Goal: Information Seeking & Learning: Learn about a topic

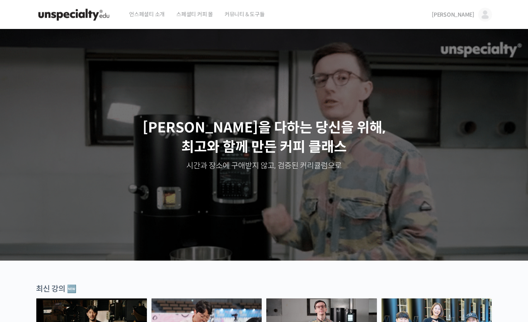
click at [485, 19] on img at bounding box center [485, 15] width 14 height 14
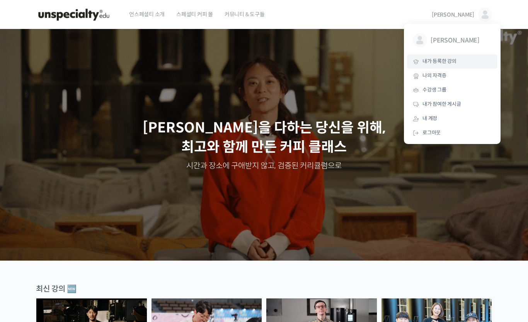
click at [455, 61] on span "내가 등록한 강의" at bounding box center [439, 61] width 34 height 7
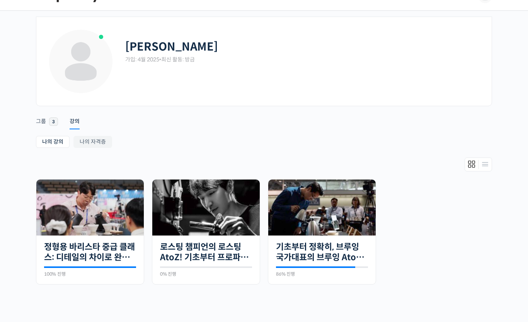
scroll to position [19, 0]
click at [229, 210] on img at bounding box center [205, 208] width 107 height 56
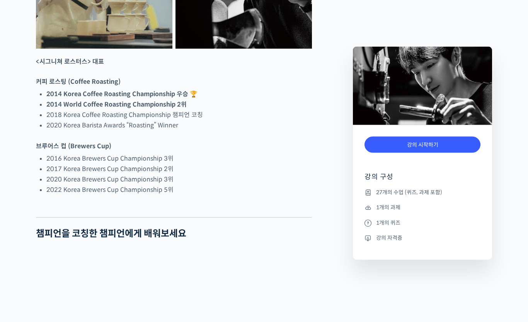
scroll to position [478, 0]
click at [463, 145] on link "강의 시작하기" at bounding box center [422, 145] width 116 height 17
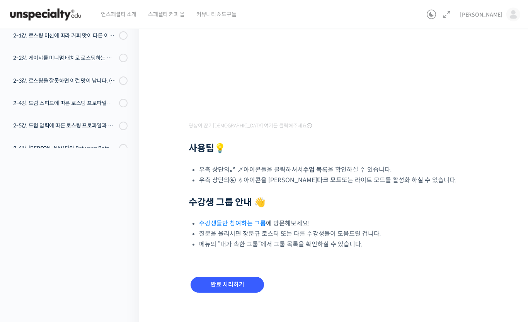
scroll to position [174, 0]
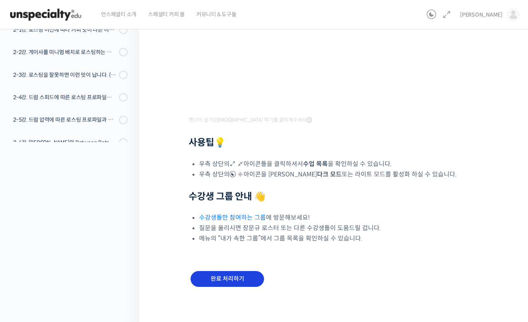
click at [246, 279] on input "완료 처리하기" at bounding box center [226, 279] width 73 height 16
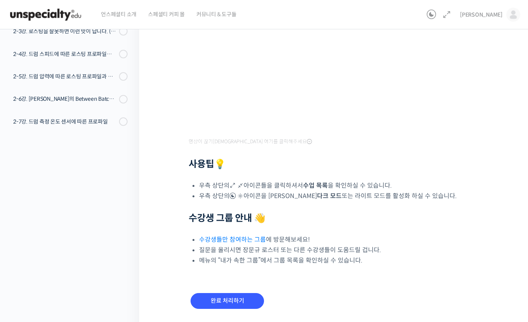
scroll to position [84, 0]
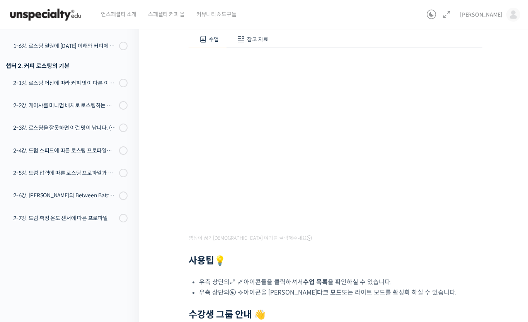
click at [256, 37] on span "참고 자료" at bounding box center [257, 39] width 21 height 7
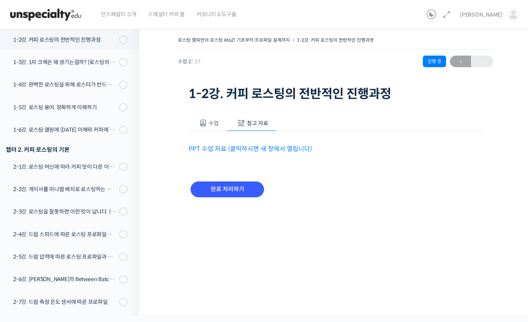
scroll to position [0, 0]
click at [245, 147] on link "PPT 수업 자료 (클릭하시면 새 창에서 열립니다)" at bounding box center [249, 149] width 123 height 8
click at [215, 123] on span "수업" at bounding box center [214, 123] width 10 height 7
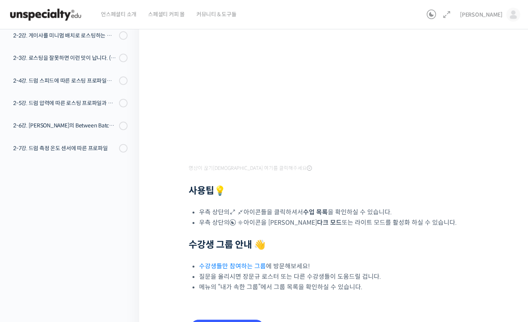
scroll to position [202, 0]
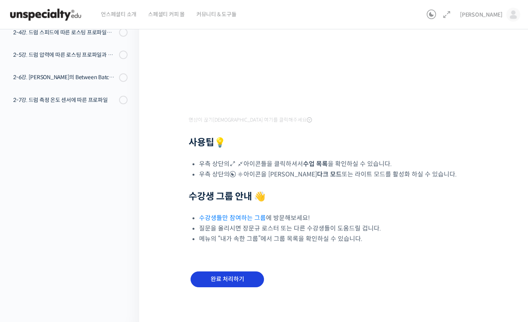
click at [241, 276] on input "완료 처리하기" at bounding box center [226, 279] width 73 height 16
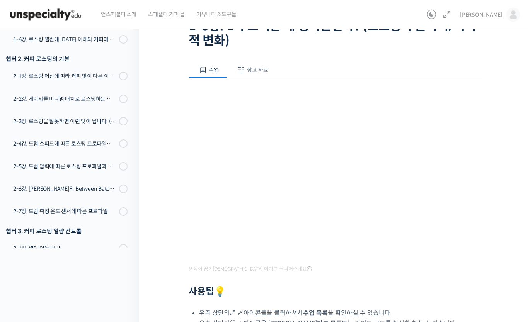
scroll to position [68, 0]
click at [256, 67] on span "참고 자료" at bounding box center [257, 70] width 21 height 7
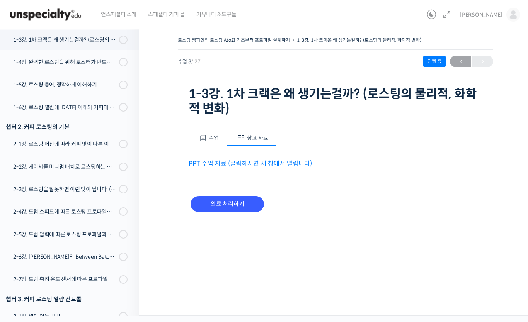
click at [270, 165] on link "PPT 수업 자료 (클릭하시면 새 창에서 열립니다)" at bounding box center [249, 163] width 123 height 8
click at [215, 137] on span "수업" at bounding box center [214, 137] width 10 height 7
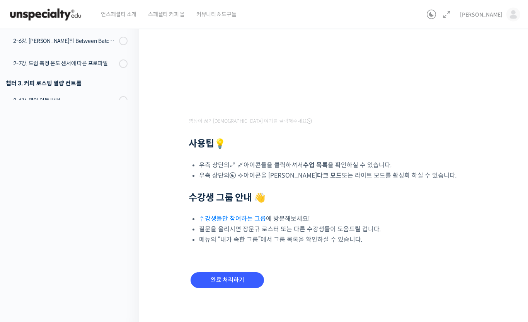
scroll to position [216, 0]
click at [231, 273] on input "완료 처리하기" at bounding box center [226, 280] width 73 height 16
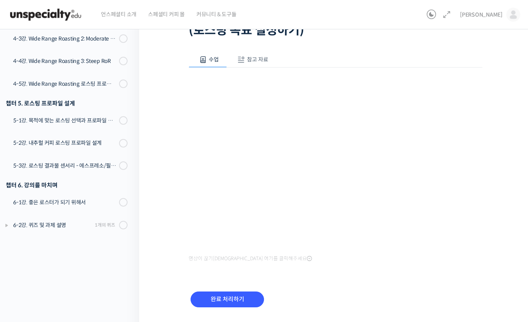
scroll to position [499, 0]
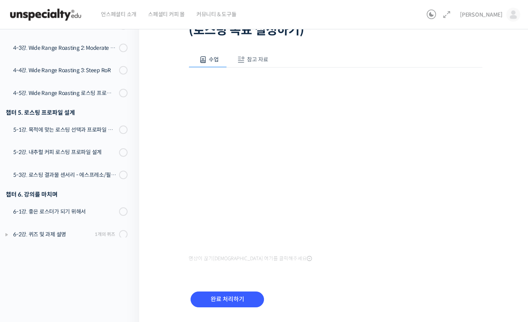
click at [258, 60] on span "참고 자료" at bounding box center [257, 59] width 21 height 7
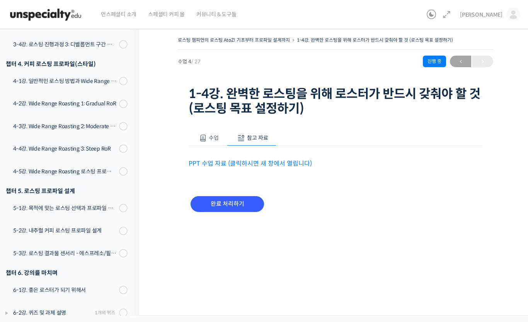
click at [283, 163] on link "PPT 수업 자료 (클릭하시면 새 창에서 열립니다)" at bounding box center [249, 163] width 123 height 8
click at [219, 146] on div "PPT 수업 자료 (클릭하시면 새 창에서 열립니다)" at bounding box center [335, 157] width 294 height 23
click at [215, 137] on span "수업" at bounding box center [214, 137] width 10 height 7
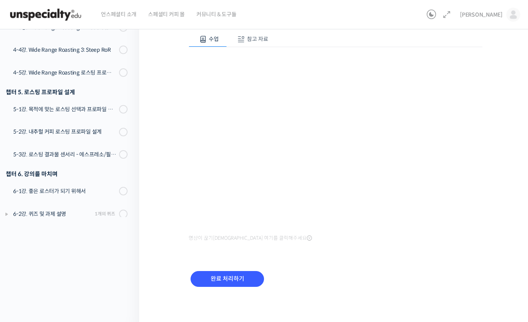
scroll to position [90, 0]
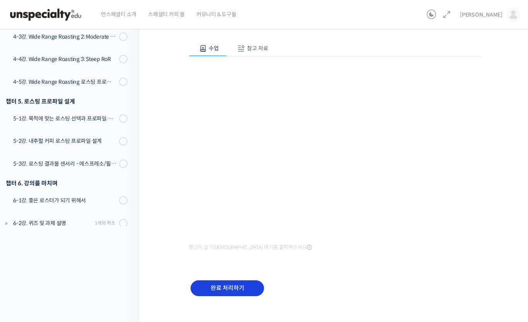
click at [248, 286] on input "완료 처리하기" at bounding box center [226, 288] width 73 height 16
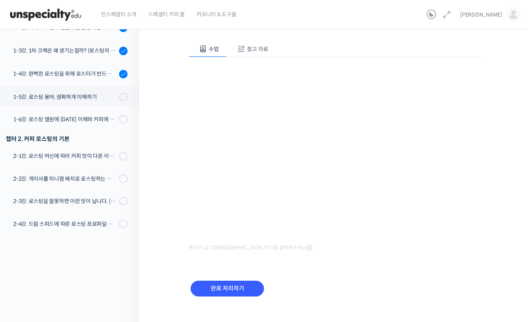
scroll to position [84, 0]
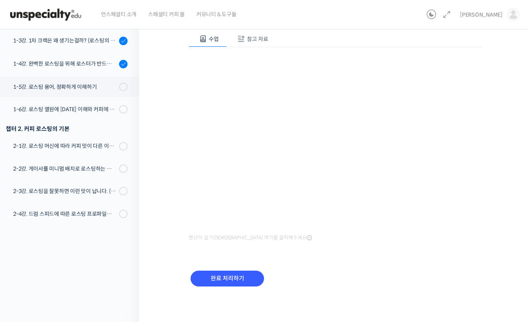
click at [239, 277] on input "완료 처리하기" at bounding box center [226, 279] width 73 height 16
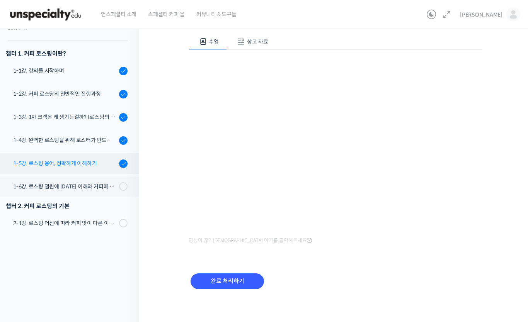
click at [93, 159] on link "1-5강. 로스팅 용어, 정확하게 이해하기" at bounding box center [67, 164] width 143 height 21
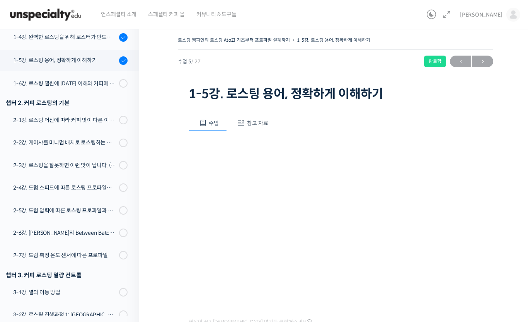
scroll to position [205, 0]
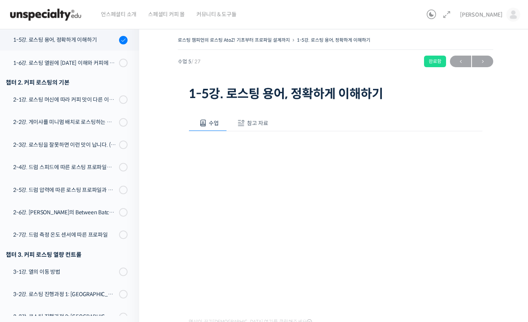
click at [254, 119] on button "참고 자료" at bounding box center [251, 123] width 49 height 16
click at [288, 150] on link "PPT 수업 자료 (클릭하시면 새 창에서 열립니다)" at bounding box center [249, 149] width 123 height 8
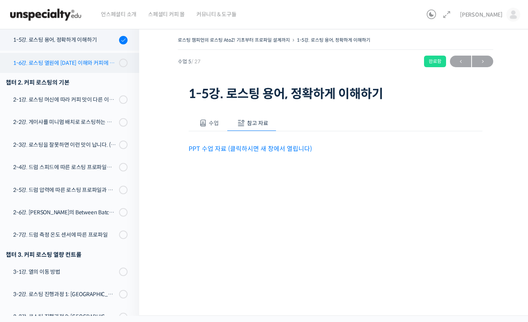
click at [92, 63] on div "1-6강. 로스팅 열원에 [DATE] 이해와 커피에 미치는 영향" at bounding box center [65, 63] width 104 height 8
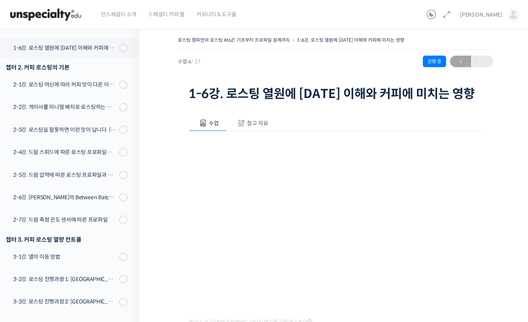
scroll to position [228, 0]
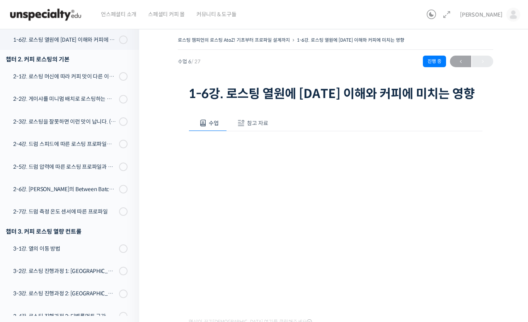
click at [262, 122] on span "참고 자료" at bounding box center [257, 123] width 21 height 7
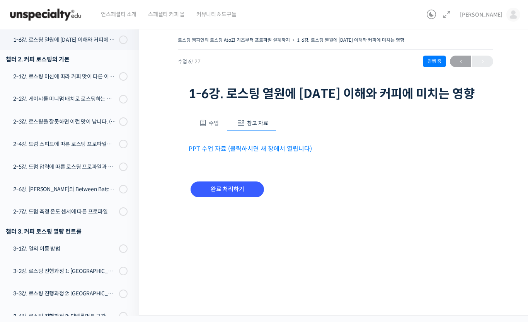
click at [271, 145] on link "PPT 수업 자료 (클릭하시면 새 창에서 열립니다)" at bounding box center [249, 149] width 123 height 8
click at [294, 148] on link "PPT 수업 자료 (클릭하시면 새 창에서 열립니다)" at bounding box center [249, 149] width 123 height 8
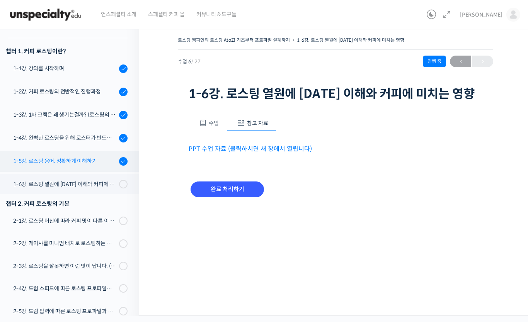
scroll to position [85, 0]
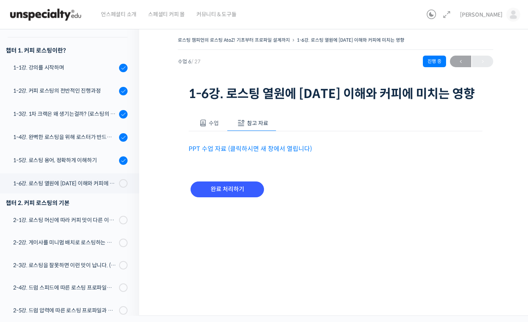
click at [215, 122] on span "수업" at bounding box center [214, 123] width 10 height 7
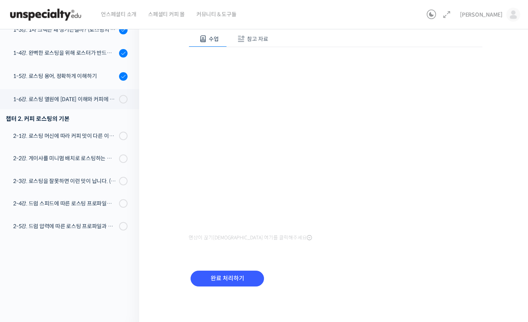
scroll to position [75, 0]
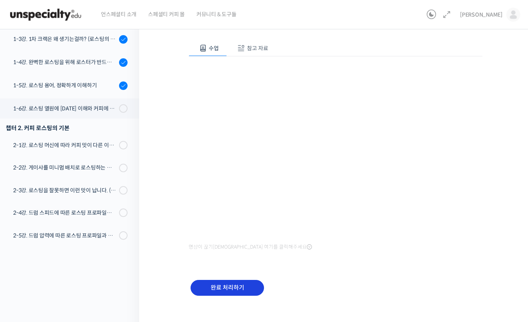
click at [251, 288] on input "완료 처리하기" at bounding box center [226, 288] width 73 height 16
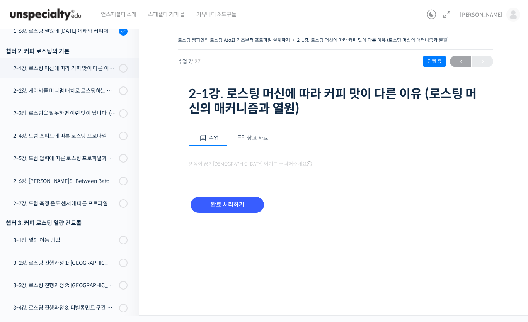
scroll to position [251, 0]
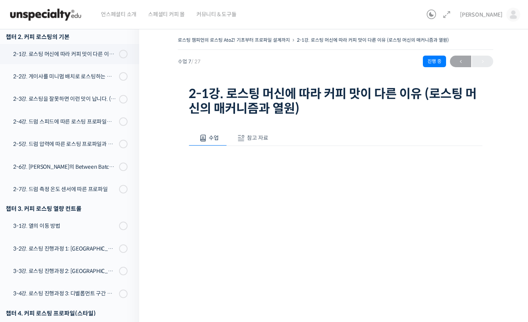
click at [259, 137] on span "참고 자료" at bounding box center [257, 137] width 21 height 7
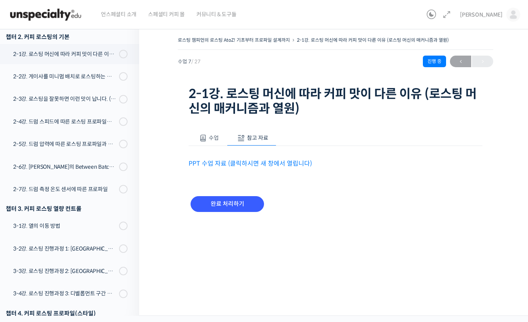
click at [258, 165] on link "PPT 수업 자료 (클릭하시면 새 창에서 열립니다)" at bounding box center [249, 163] width 123 height 8
click at [205, 132] on button "수업" at bounding box center [207, 138] width 38 height 16
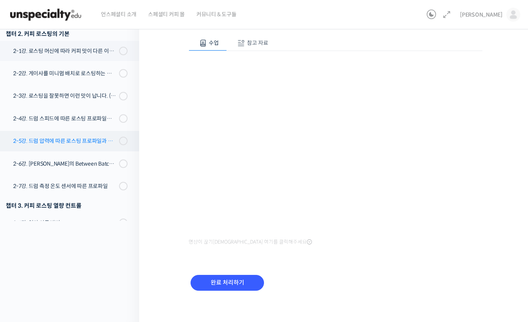
scroll to position [159, 0]
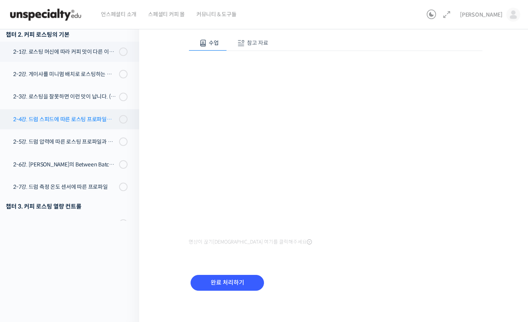
click at [100, 122] on div "2-4강. 드럼 스피드에 따른 로스팅 프로파일과 센서리" at bounding box center [65, 119] width 104 height 8
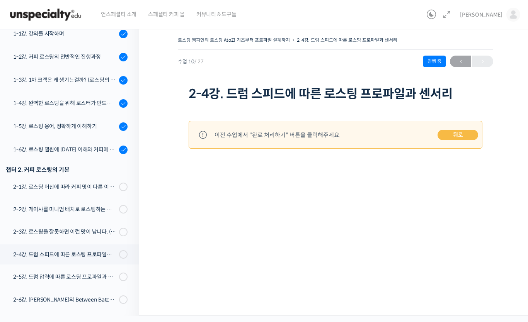
scroll to position [119, 0]
click at [90, 195] on link "2-1강. 로스팅 머신에 따라 커피 맛이 다른 이유 (로스팅 머신의 매커니즘과 열원)" at bounding box center [67, 186] width 143 height 20
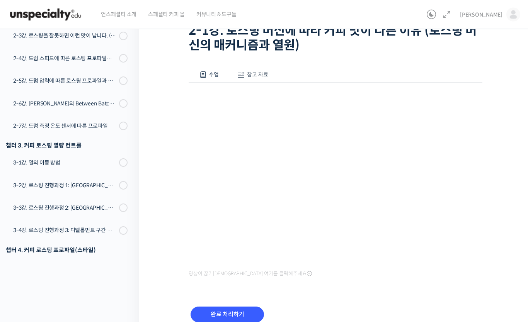
scroll to position [70, 0]
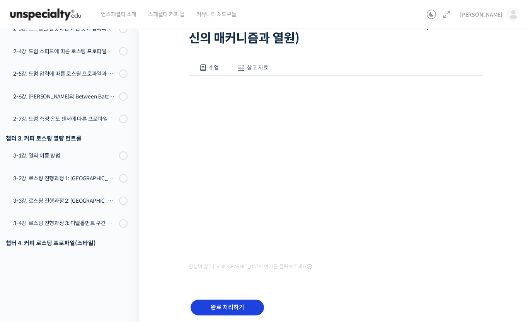
click at [249, 311] on input "완료 처리하기" at bounding box center [226, 308] width 73 height 16
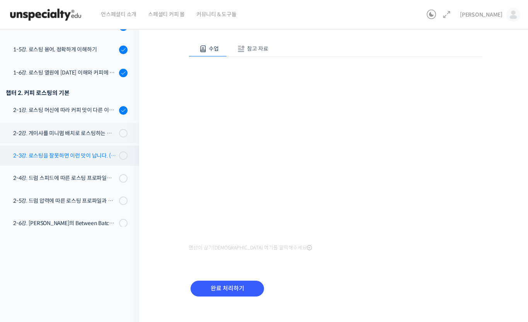
scroll to position [109, 0]
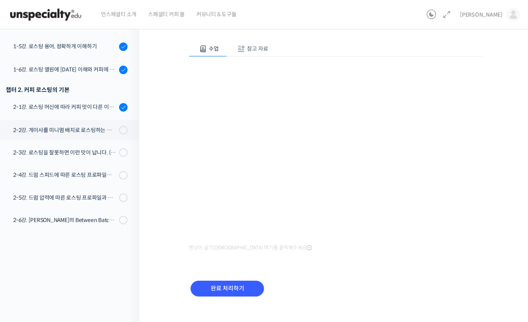
click at [236, 283] on input "완료 처리하기" at bounding box center [226, 289] width 73 height 16
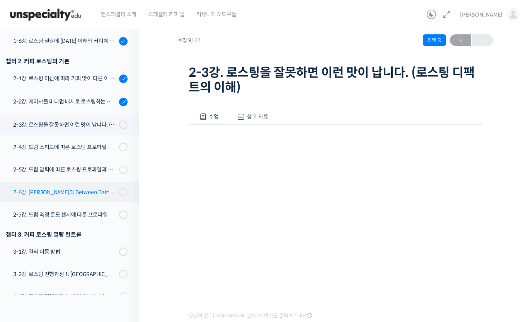
scroll to position [205, 0]
